Goal: Task Accomplishment & Management: Use online tool/utility

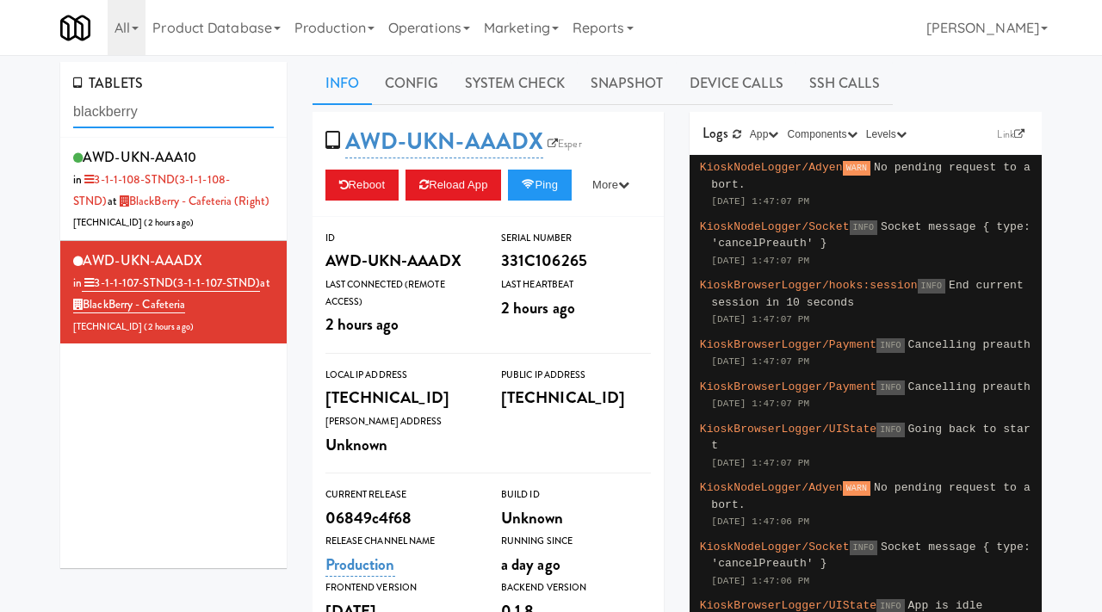
click at [175, 103] on input "blackberry" at bounding box center [173, 112] width 201 height 32
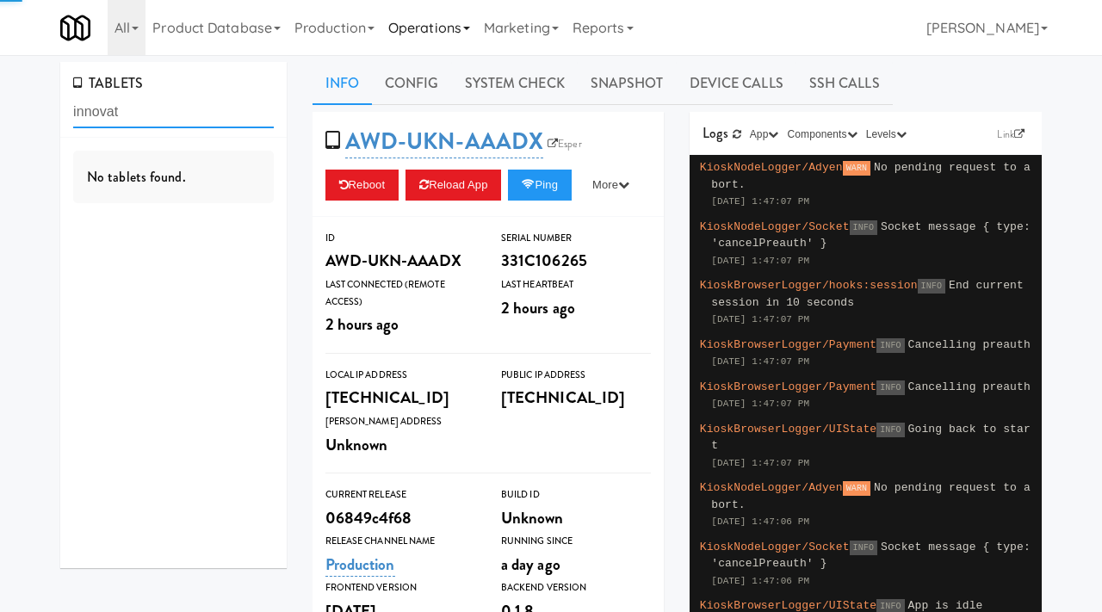
type input "innovat"
click at [456, 15] on link "Operations" at bounding box center [429, 27] width 96 height 55
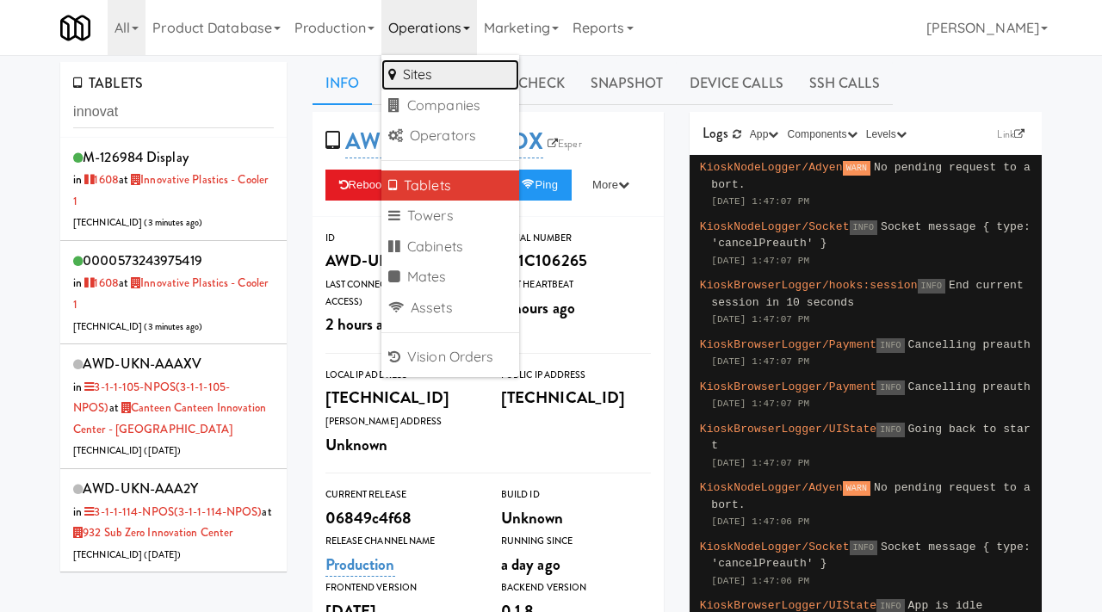
click at [447, 69] on link "Sites" at bounding box center [450, 74] width 138 height 31
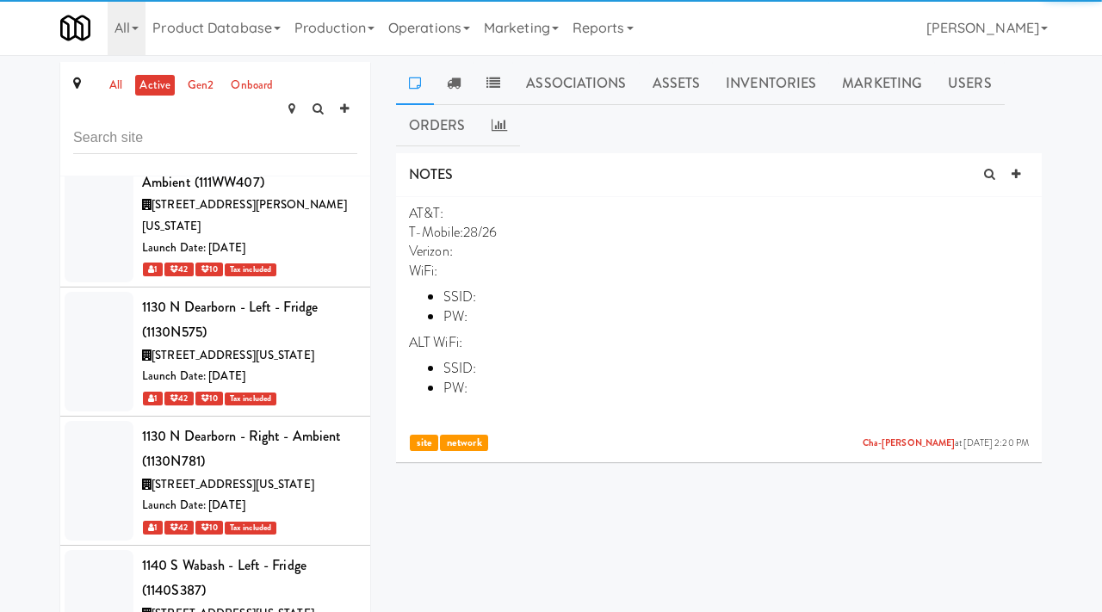
scroll to position [55630, 0]
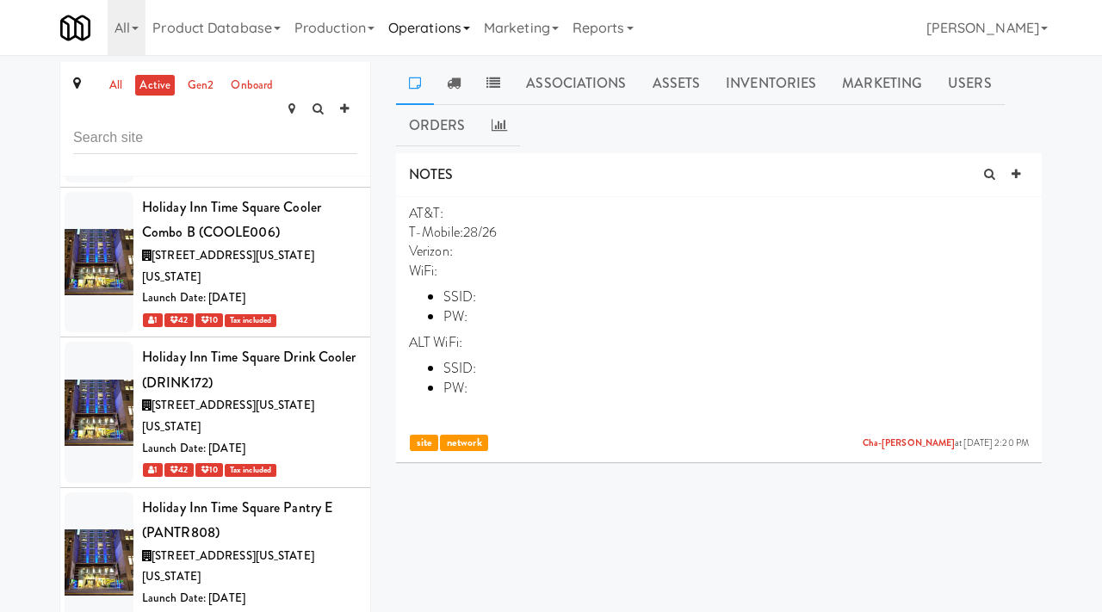
click at [470, 26] on link "Operations" at bounding box center [429, 27] width 96 height 55
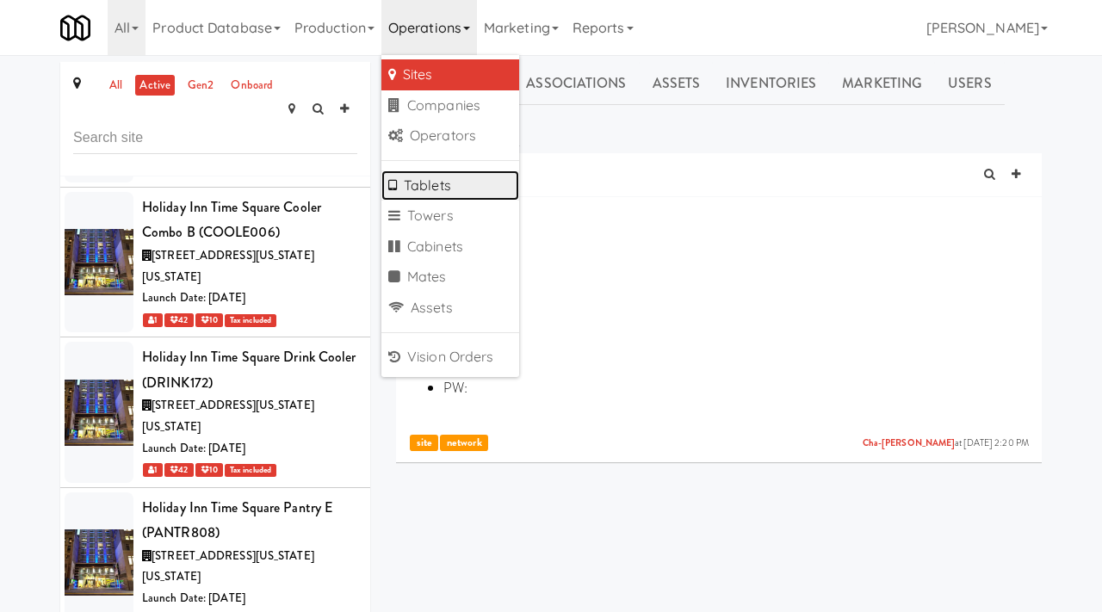
click at [412, 176] on link "Tablets" at bounding box center [450, 185] width 138 height 31
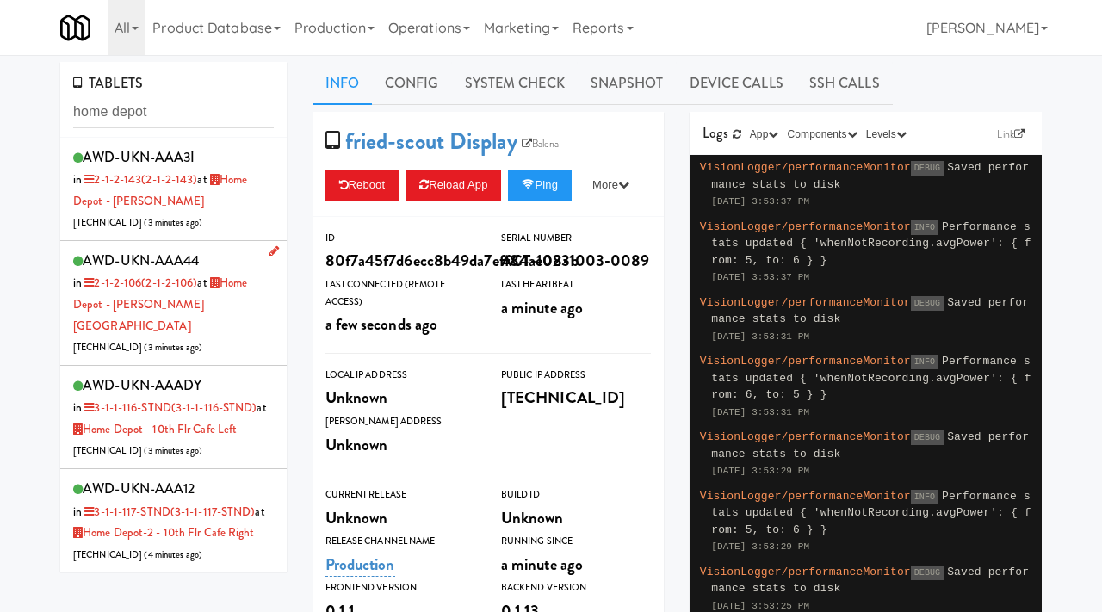
type input "home depot"
click at [218, 315] on div "AWD-UKN-AAA44 in 2-1-2-106 (2-1-2-106) at [GEOGRAPHIC_DATA] - [PERSON_NAME][GEO…" at bounding box center [173, 303] width 201 height 110
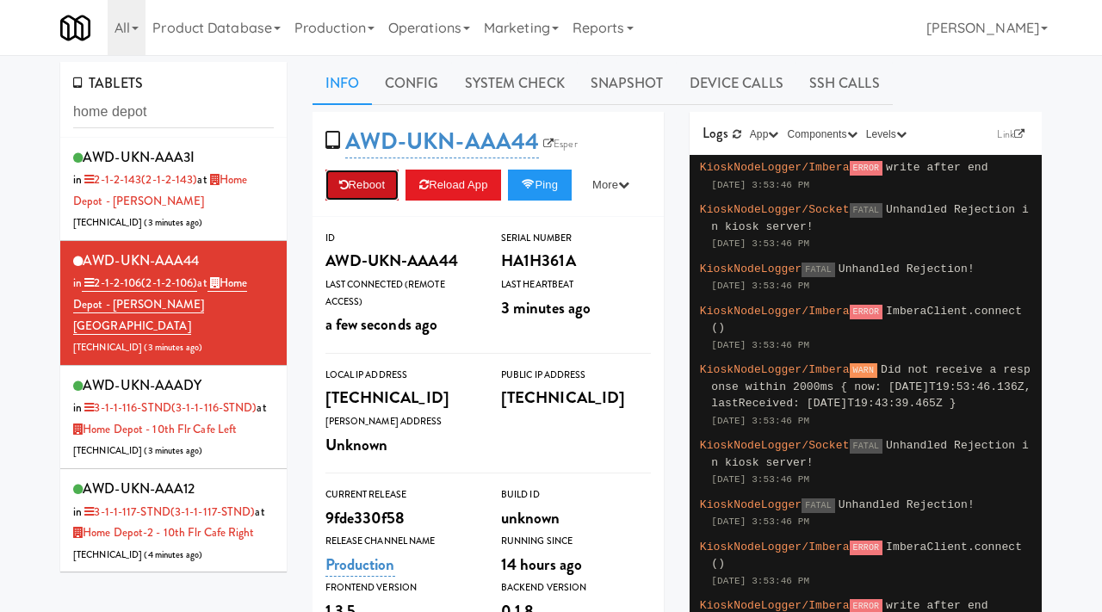
click at [388, 185] on button "Reboot" at bounding box center [362, 185] width 74 height 31
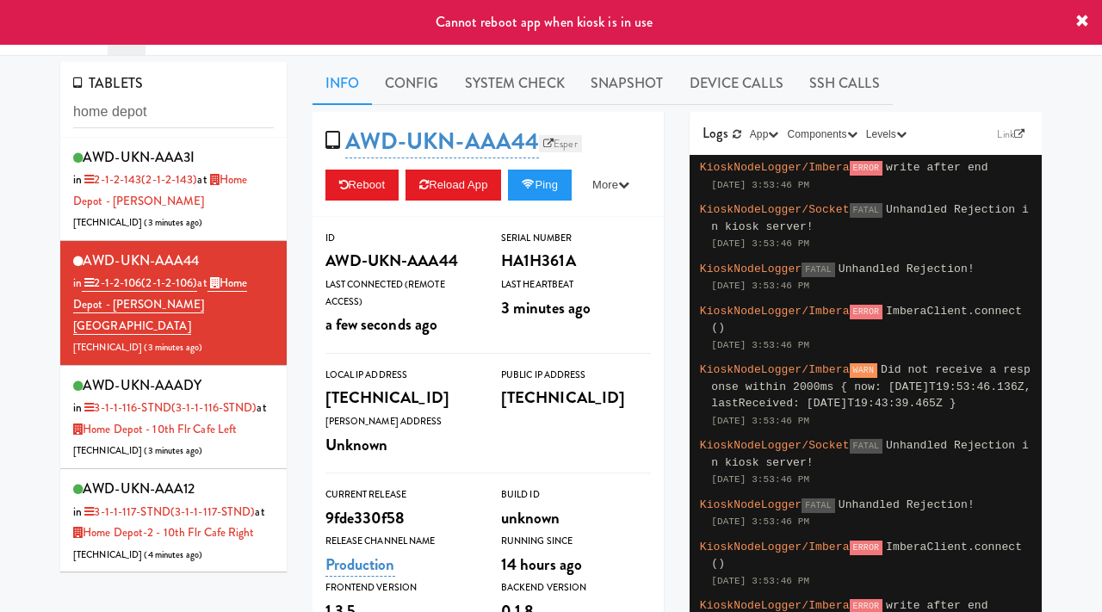
click at [560, 140] on link "Esper" at bounding box center [560, 143] width 43 height 17
